Goal: Task Accomplishment & Management: Use online tool/utility

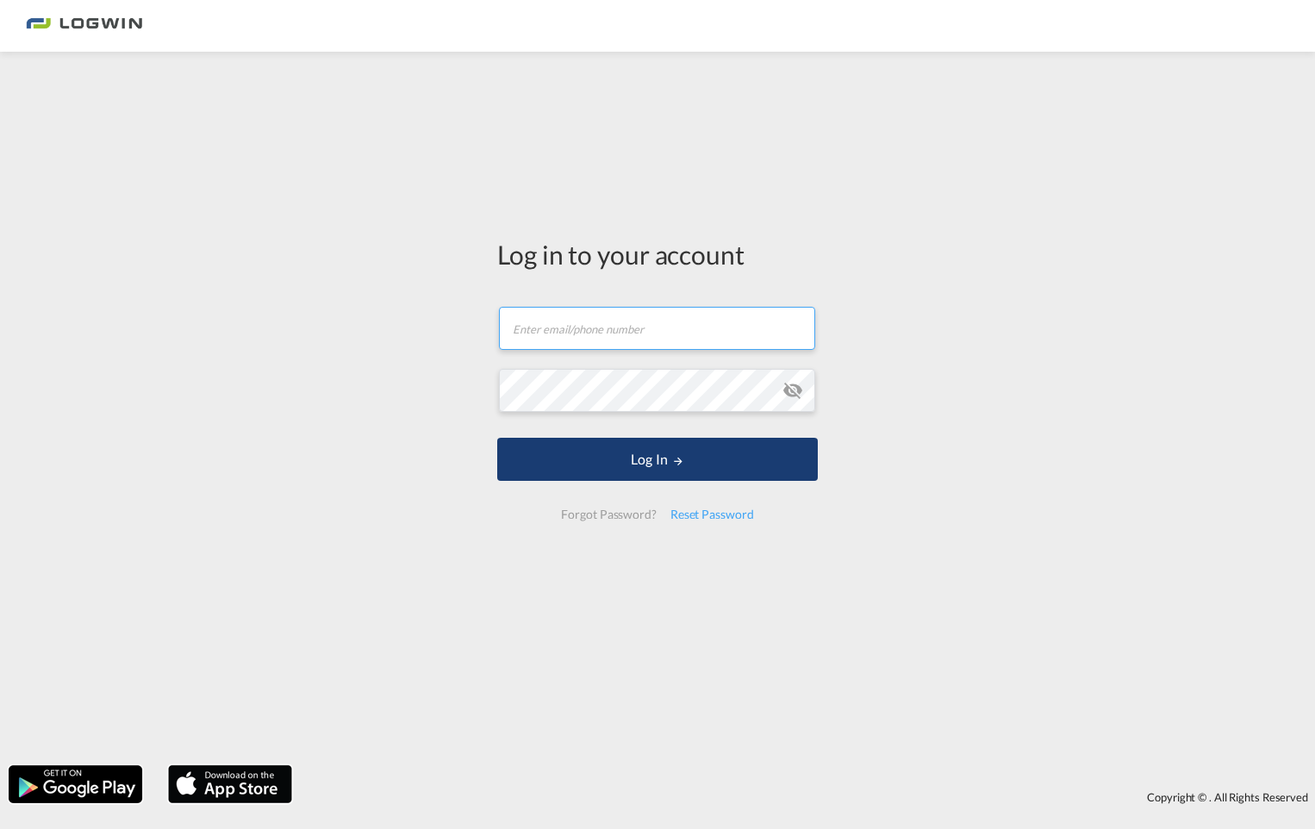
type input "[PERSON_NAME][EMAIL_ADDRESS][PERSON_NAME][DOMAIN_NAME]"
click at [683, 465] on md-icon "LOGIN" at bounding box center [678, 461] width 12 height 12
